Goal: Entertainment & Leisure: Consume media (video, audio)

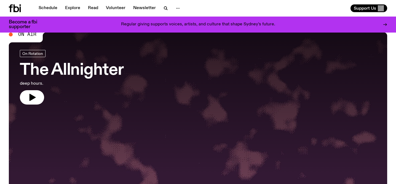
scroll to position [16, 0]
click at [38, 94] on button "button" at bounding box center [32, 97] width 24 height 14
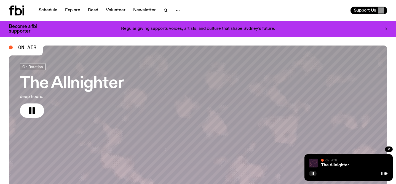
scroll to position [0, 0]
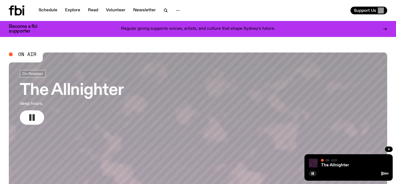
click at [34, 114] on rect "button" at bounding box center [34, 117] width 2 height 7
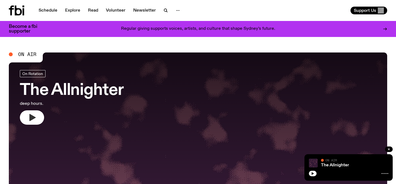
click at [34, 117] on icon "button" at bounding box center [33, 117] width 6 height 7
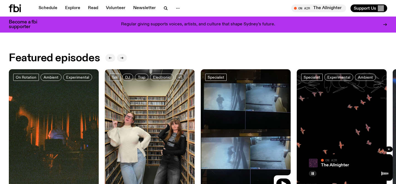
scroll to position [290, 0]
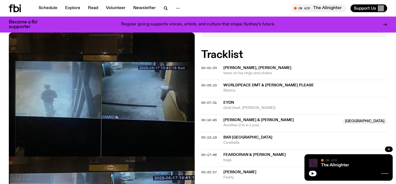
scroll to position [220, 0]
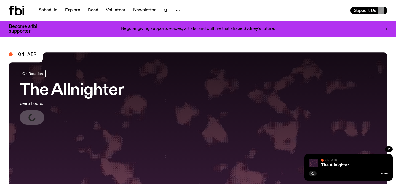
click at [62, 92] on h3 "The Allnighter" at bounding box center [72, 90] width 104 height 15
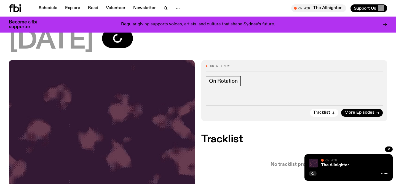
scroll to position [47, 0]
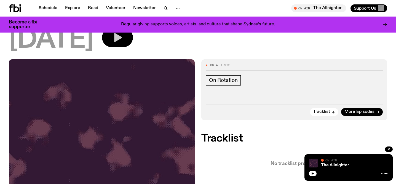
click at [122, 39] on icon "button" at bounding box center [118, 37] width 8 height 9
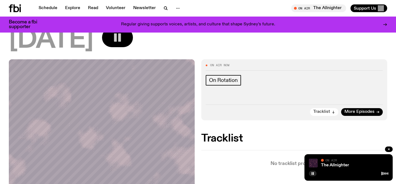
click at [324, 111] on span "Tracklist" at bounding box center [321, 112] width 17 height 4
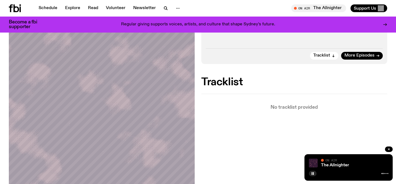
scroll to position [72, 0]
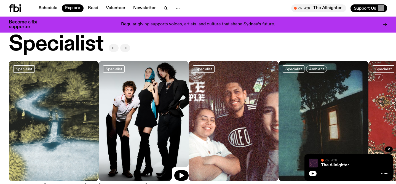
scroll to position [491, 0]
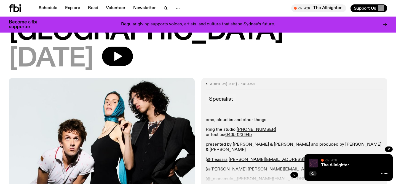
scroll to position [53, 0]
click at [133, 47] on button "button" at bounding box center [117, 56] width 31 height 19
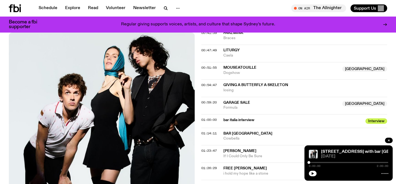
scroll to position [448, 0]
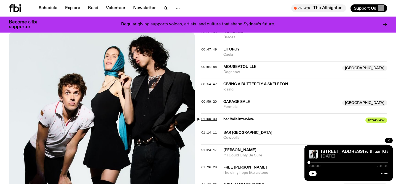
click at [212, 117] on span "01:00:00" at bounding box center [208, 119] width 15 height 4
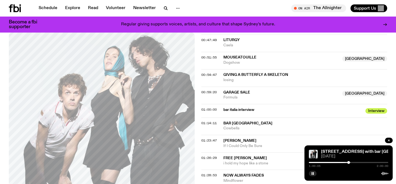
scroll to position [458, 0]
click at [349, 162] on div at bounding box center [349, 162] width 3 height 3
click at [350, 162] on div at bounding box center [350, 162] width 3 height 3
click at [349, 162] on div at bounding box center [349, 162] width 3 height 3
click at [349, 162] on div at bounding box center [348, 162] width 3 height 3
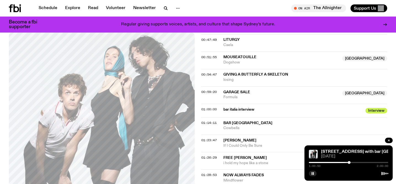
click at [349, 163] on div at bounding box center [349, 162] width 3 height 3
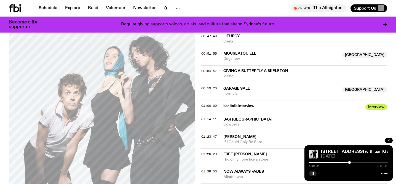
scroll to position [465, 0]
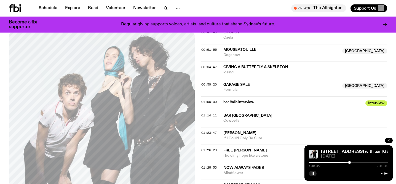
click at [385, 174] on icon at bounding box center [384, 173] width 7 height 4
click at [347, 162] on div at bounding box center [309, 162] width 79 height 1
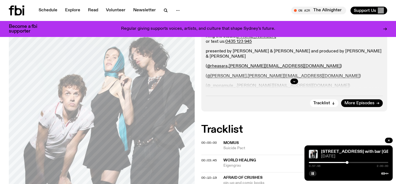
scroll to position [0, 0]
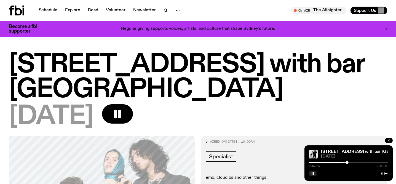
click at [341, 149] on div "704 W HIGH ST with bar italia 24.08.25 0:57:47 2:00:00" at bounding box center [348, 162] width 88 height 35
click at [341, 157] on span "[DATE]" at bounding box center [354, 156] width 67 height 4
click at [390, 173] on div "704 W HIGH ST with bar italia 24.08.25 0:57:48 2:00:00" at bounding box center [348, 162] width 88 height 35
click at [366, 151] on link "704 W HIGH ST with bar italia" at bounding box center [374, 151] width 107 height 4
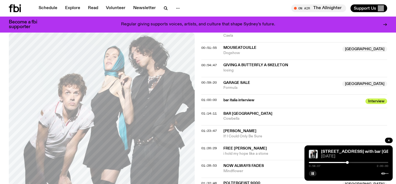
scroll to position [467, 0]
click at [348, 162] on div at bounding box center [348, 162] width 3 height 3
click at [349, 162] on div at bounding box center [348, 162] width 3 height 3
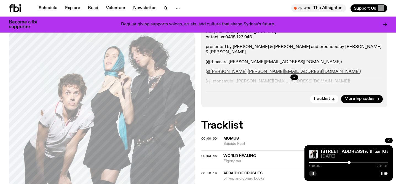
scroll to position [151, 0]
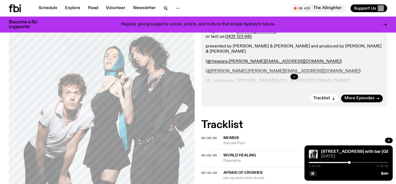
click at [291, 74] on button "button" at bounding box center [294, 77] width 8 height 6
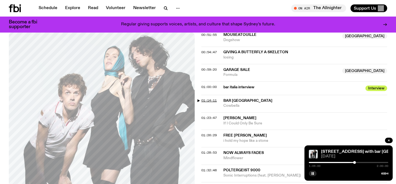
scroll to position [489, 0]
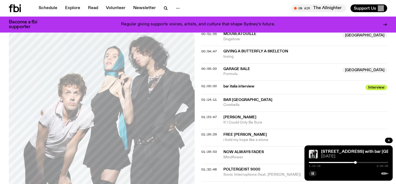
click at [312, 173] on rect "button" at bounding box center [312, 173] width 1 height 3
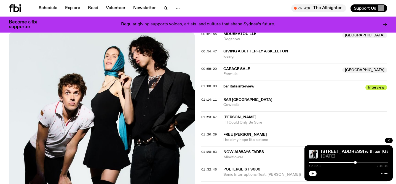
click at [312, 173] on icon "button" at bounding box center [313, 173] width 2 height 3
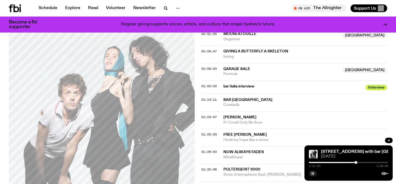
click at [355, 163] on div at bounding box center [356, 162] width 3 height 3
click at [355, 163] on div at bounding box center [354, 162] width 3 height 3
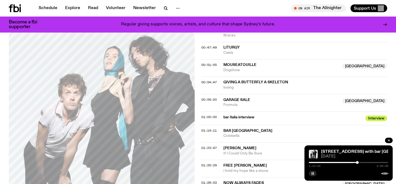
scroll to position [453, 0]
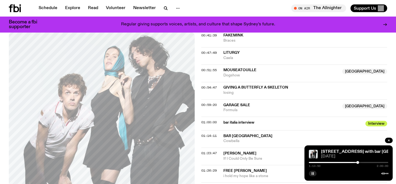
click at [359, 163] on div "1:13:50 2:00:00" at bounding box center [348, 164] width 79 height 7
click at [359, 162] on div at bounding box center [348, 162] width 79 height 1
click at [360, 162] on div at bounding box center [359, 162] width 3 height 3
click at [361, 162] on div at bounding box center [359, 162] width 3 height 3
click at [360, 162] on div at bounding box center [360, 162] width 3 height 3
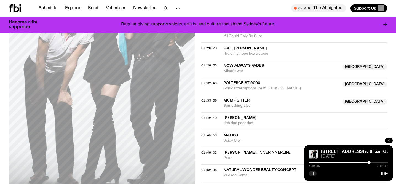
scroll to position [575, 0]
click at [312, 176] on button "button" at bounding box center [313, 174] width 8 height 6
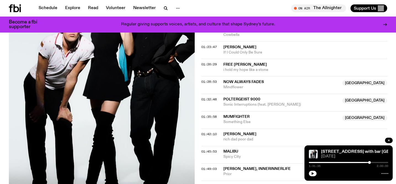
scroll to position [557, 0]
